Goal: Transaction & Acquisition: Purchase product/service

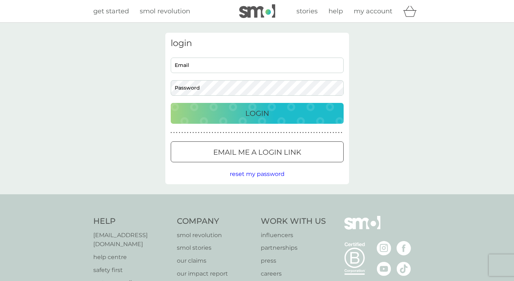
type input "[EMAIL_ADDRESS][DOMAIN_NAME]"
click at [251, 120] on button "Login" at bounding box center [257, 113] width 173 height 21
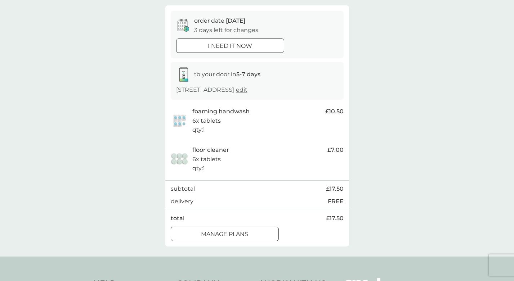
scroll to position [62, 0]
click at [227, 229] on div at bounding box center [225, 233] width 26 height 8
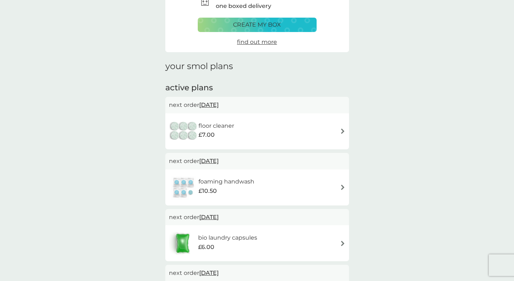
scroll to position [47, 0]
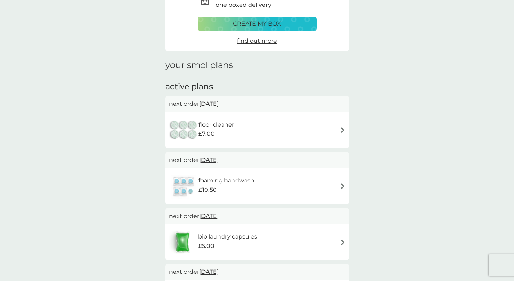
click at [343, 129] on img at bounding box center [342, 130] width 5 height 5
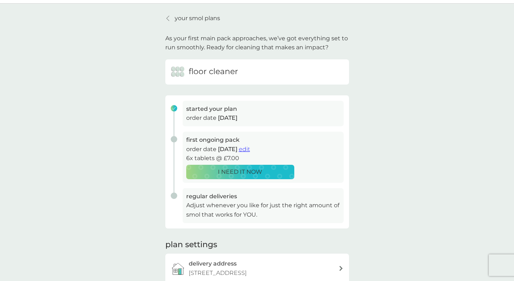
scroll to position [19, 0]
click at [250, 149] on span "edit" at bounding box center [244, 149] width 11 height 7
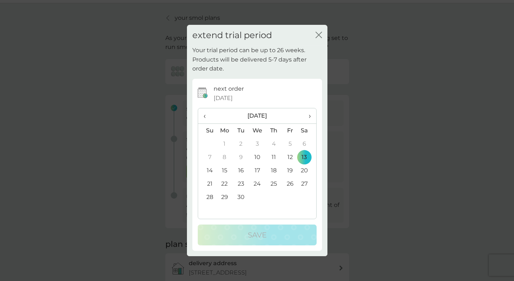
click at [311, 116] on th "›" at bounding box center [307, 115] width 18 height 15
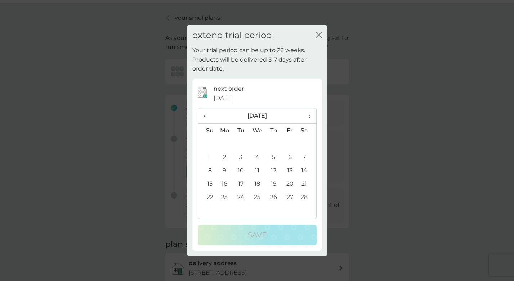
click at [311, 116] on th "›" at bounding box center [307, 115] width 18 height 15
click at [267, 175] on td "12" at bounding box center [273, 170] width 16 height 13
click at [205, 116] on span "‹" at bounding box center [208, 115] width 8 height 15
click at [305, 197] on td "28" at bounding box center [307, 197] width 18 height 13
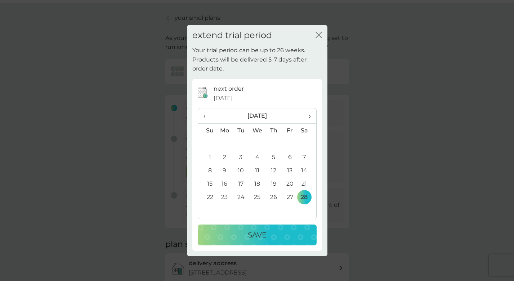
click at [265, 237] on p "Save" at bounding box center [257, 235] width 19 height 12
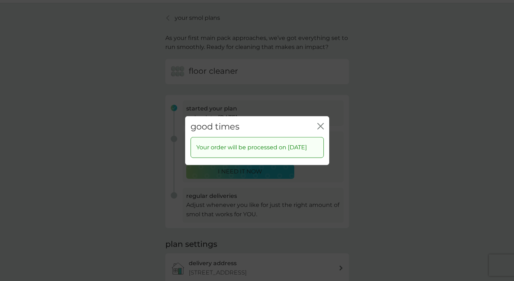
click at [321, 123] on icon "close" at bounding box center [320, 126] width 6 height 6
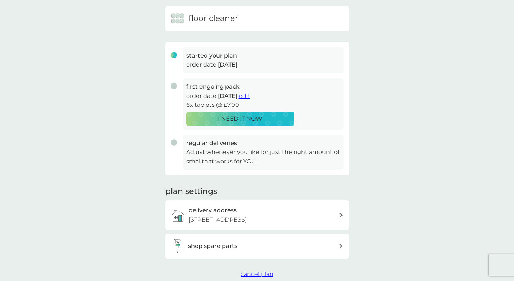
scroll to position [0, 0]
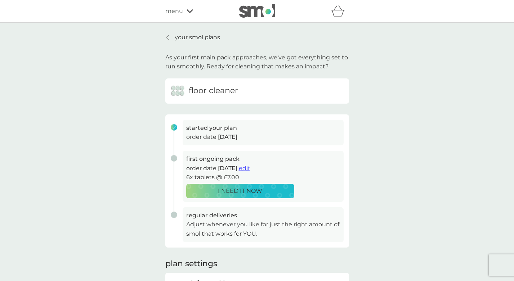
click at [175, 39] on p "your smol plans" at bounding box center [197, 37] width 45 height 9
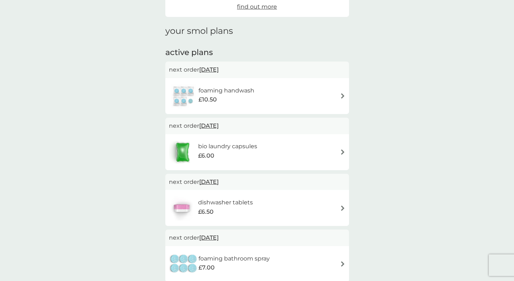
scroll to position [80, 0]
click at [342, 96] on img at bounding box center [342, 96] width 5 height 5
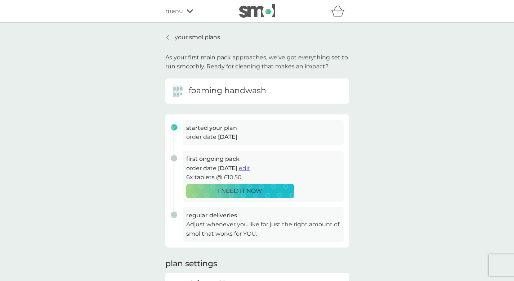
click at [230, 190] on p "I NEED IT NOW" at bounding box center [240, 191] width 44 height 9
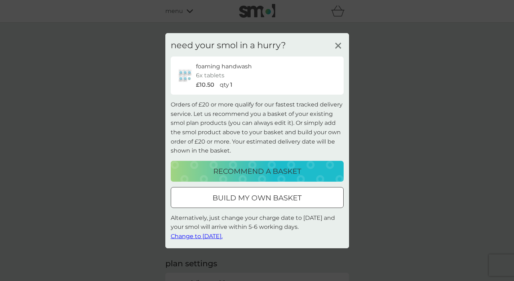
click at [242, 172] on p "recommend a basket" at bounding box center [257, 172] width 88 height 12
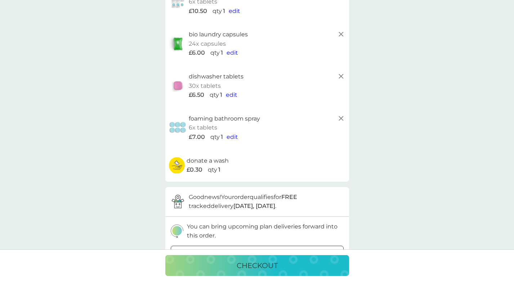
scroll to position [49, 0]
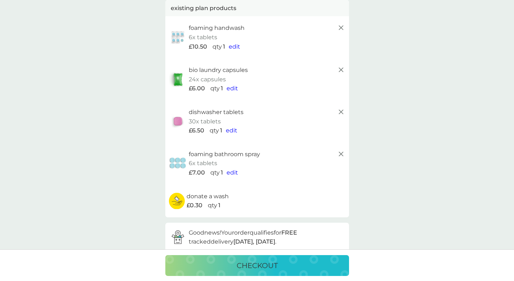
click at [231, 172] on span "edit" at bounding box center [233, 172] width 12 height 7
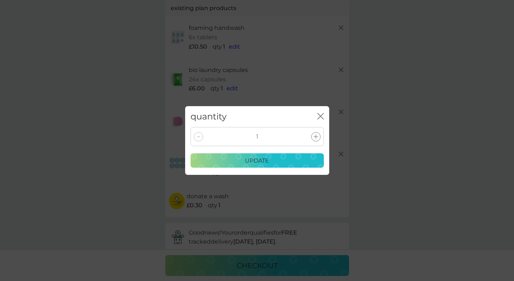
click at [197, 136] on div at bounding box center [198, 136] width 9 height 9
click at [194, 135] on div at bounding box center [198, 136] width 9 height 9
click at [325, 116] on div "quantity close" at bounding box center [257, 116] width 144 height 21
click at [320, 113] on icon "close" at bounding box center [320, 116] width 6 height 6
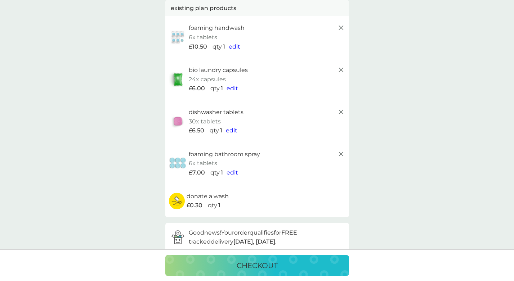
click at [342, 153] on line at bounding box center [341, 154] width 4 height 4
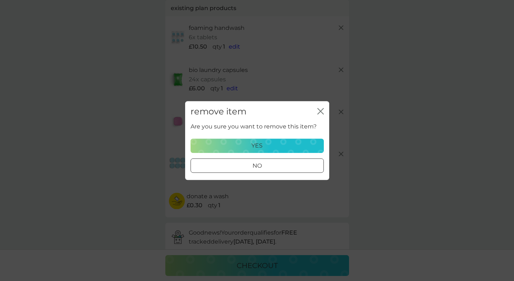
click at [275, 143] on div "yes" at bounding box center [257, 145] width 124 height 9
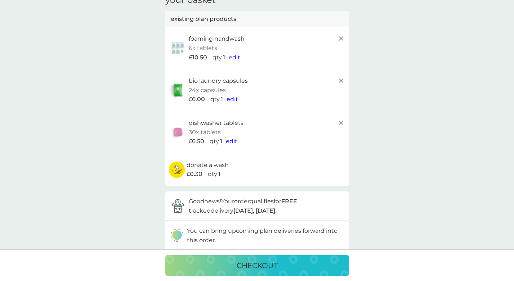
scroll to position [31, 0]
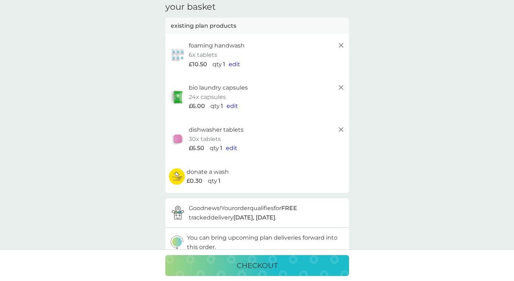
click at [343, 86] on icon at bounding box center [341, 87] width 9 height 9
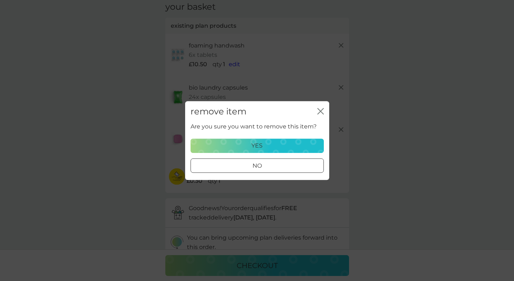
click at [256, 165] on div at bounding box center [257, 166] width 26 height 8
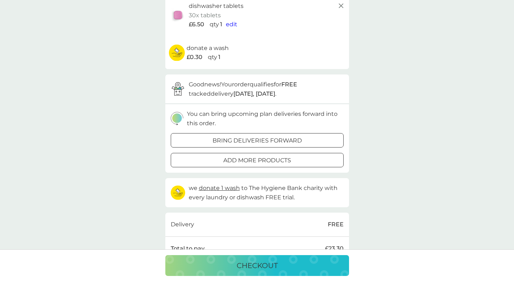
scroll to position [195, 0]
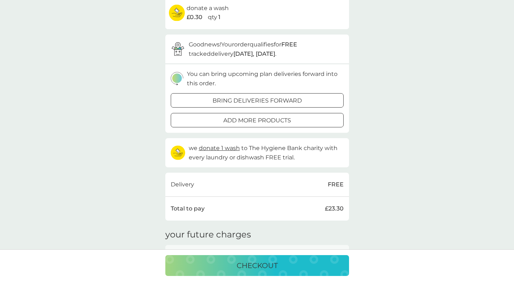
click at [252, 270] on p "checkout" at bounding box center [257, 266] width 41 height 12
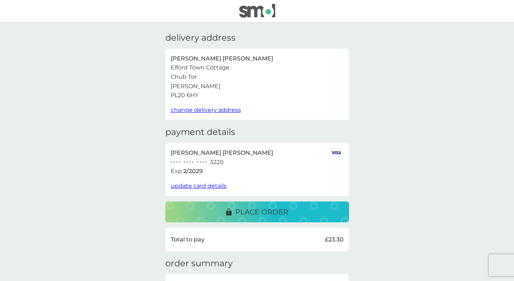
click at [269, 210] on p "place order" at bounding box center [261, 212] width 53 height 12
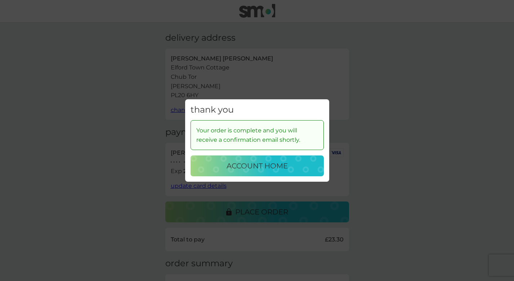
click at [247, 163] on p "account home" at bounding box center [257, 166] width 61 height 12
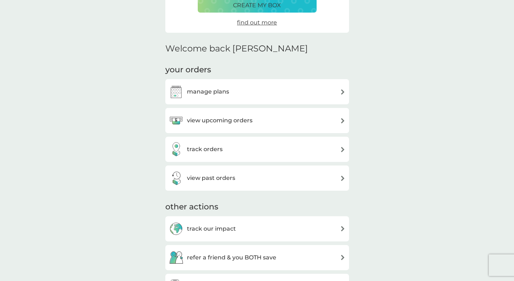
scroll to position [149, 0]
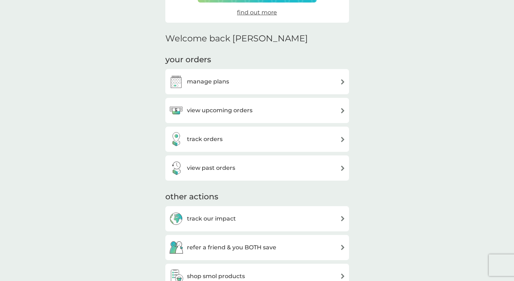
click at [341, 111] on img at bounding box center [342, 110] width 5 height 5
